Goal: Check status: Check status

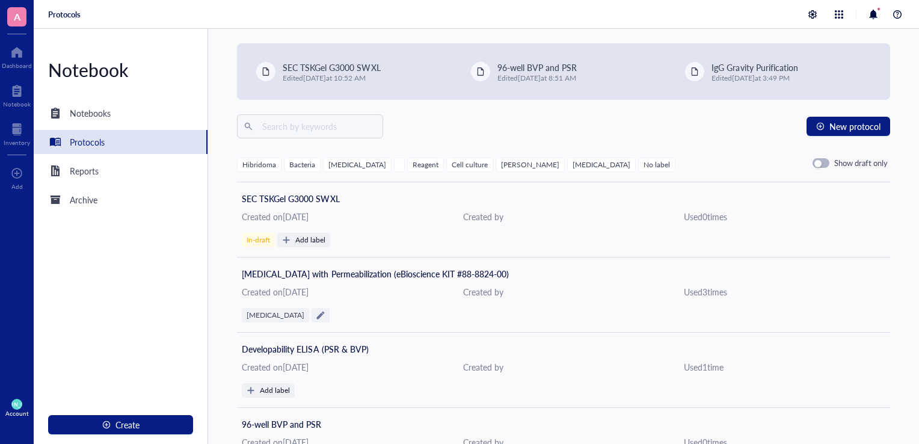
scroll to position [719, 0]
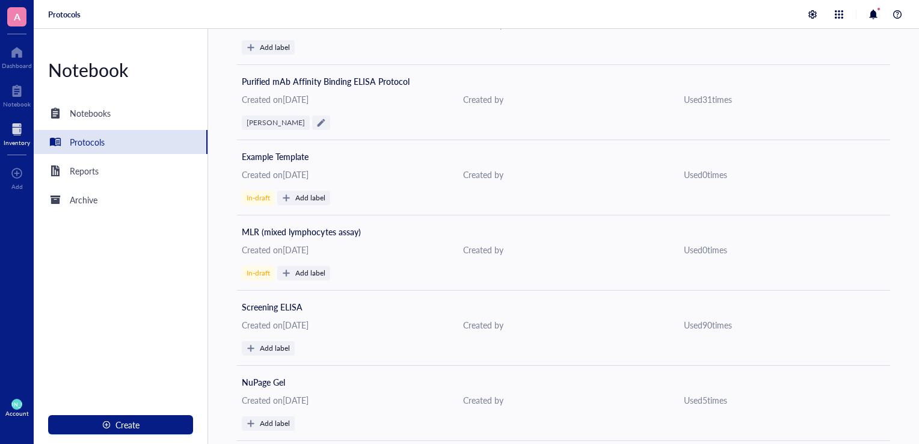
click at [19, 143] on div "Inventory" at bounding box center [17, 142] width 26 height 7
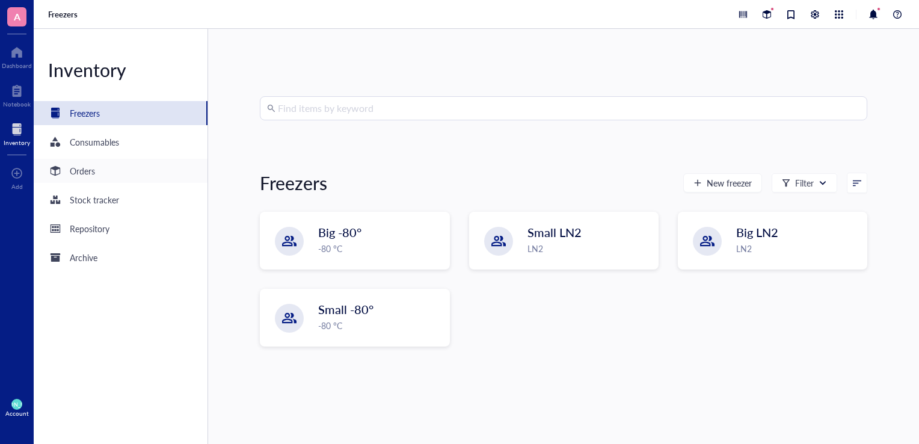
click at [105, 173] on div "Orders" at bounding box center [121, 171] width 174 height 24
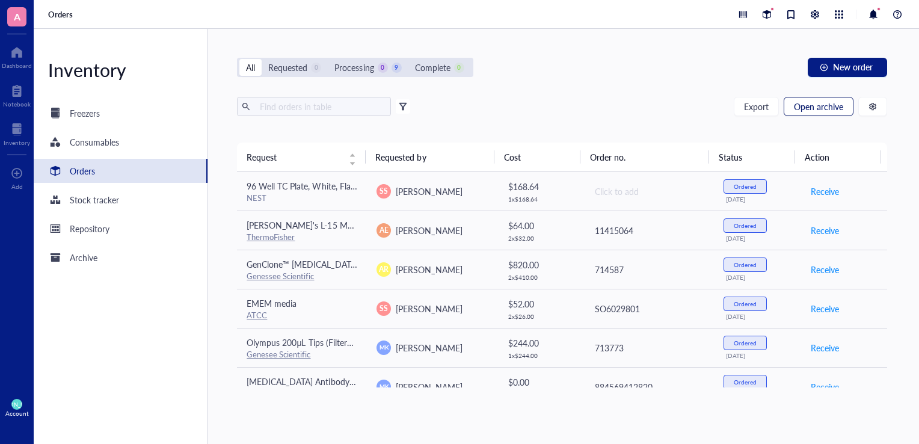
click at [820, 108] on span "Open archive" at bounding box center [818, 107] width 49 height 10
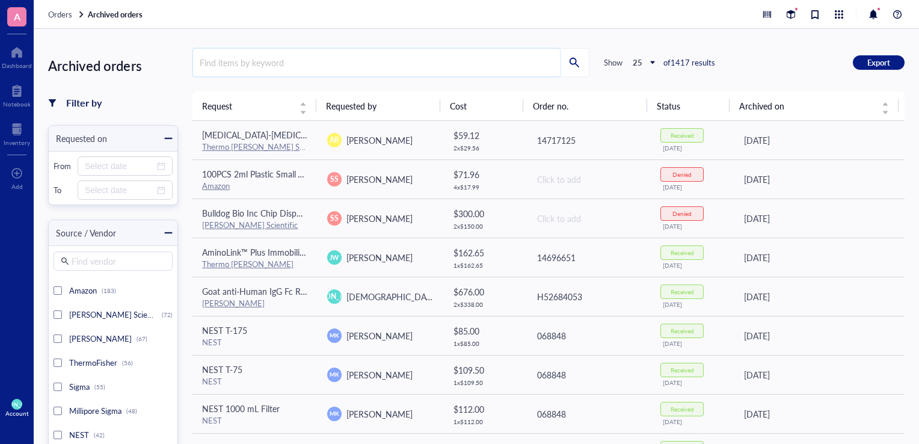
click at [437, 70] on input "search" at bounding box center [376, 63] width 367 height 28
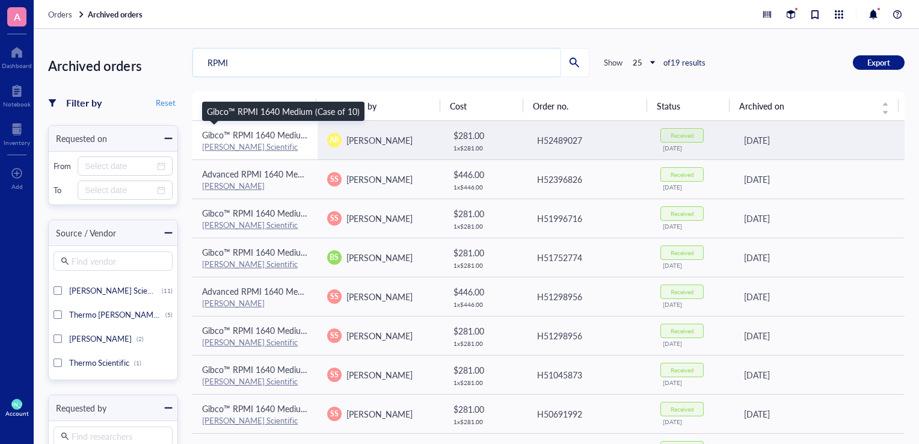
type input "RPMI"
click at [248, 135] on span "Gibco™ RPMI 1640 Medium (Case of 10)" at bounding box center [278, 135] width 153 height 12
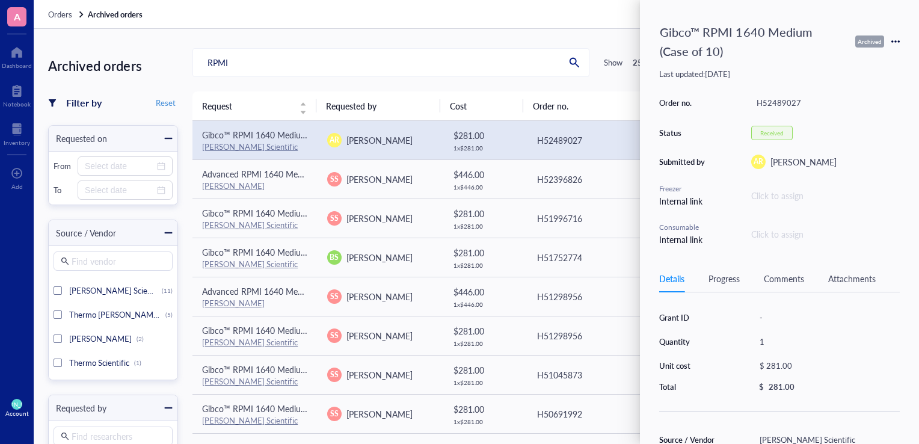
click at [731, 275] on div "Progress" at bounding box center [724, 278] width 31 height 13
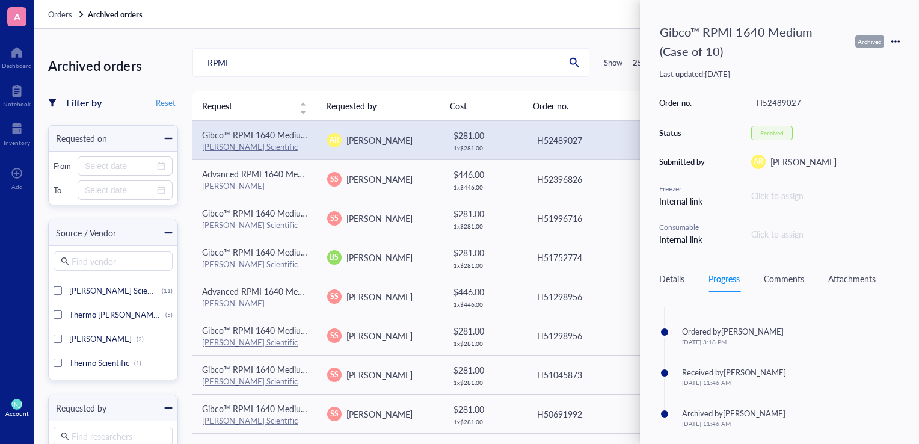
scroll to position [74, 0]
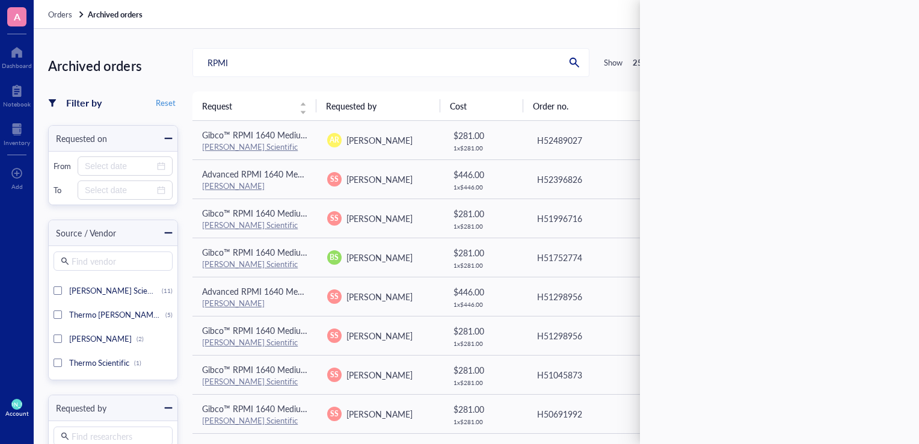
click at [541, 26] on div "Orders Archived orders" at bounding box center [476, 14] width 885 height 29
